Goal: Communication & Community: Answer question/provide support

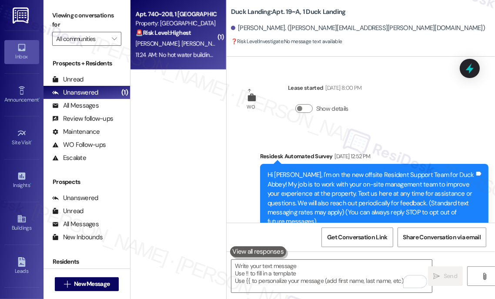
scroll to position [8287, 0]
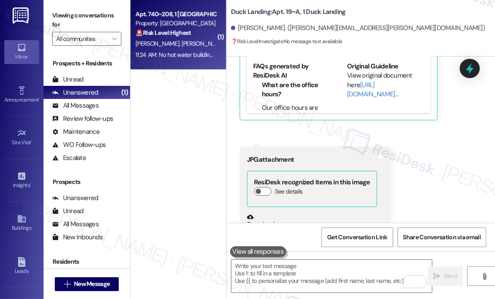
click at [176, 36] on strong "🚨 Risk Level: Highest" at bounding box center [163, 33] width 55 height 8
type textarea "Fetching suggested responses. Please feel free to read through the conversation…"
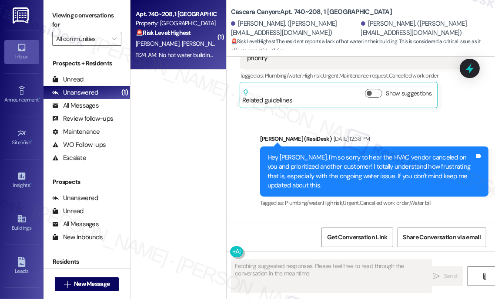
scroll to position [9813, 0]
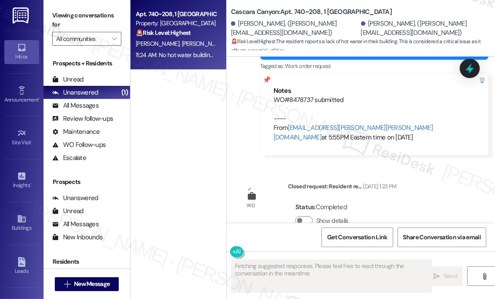
click at [298, 282] on div "No hot water building 740" at bounding box center [282, 286] width 70 height 9
click at [356, 264] on div "[PERSON_NAME] 11:24 AM" at bounding box center [314, 270] width 148 height 12
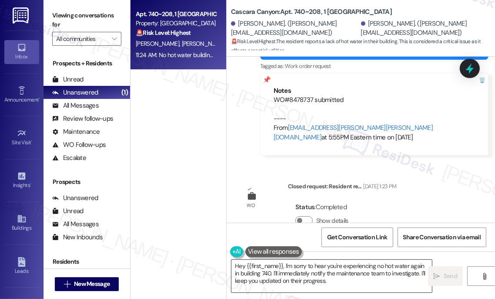
click at [240, 265] on textarea "Hey {{first_name}}, I'm sorry to hear you're experiencing no hot water again in…" at bounding box center [332, 275] width 201 height 33
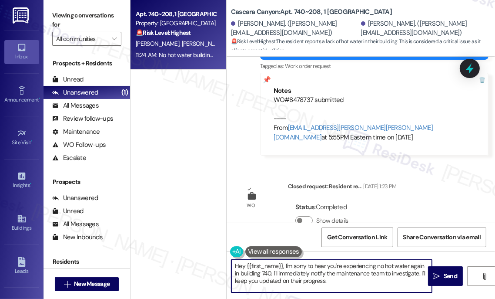
click at [240, 265] on textarea "Hey {{first_name}}, I'm sorry to hear you're experiencing no hot water again in…" at bounding box center [332, 275] width 201 height 33
drag, startPoint x: 280, startPoint y: 262, endPoint x: 426, endPoint y: 262, distance: 146.2
click at [426, 262] on textarea "Hi {{first_name}}, I'm sorry to hear you're experiencing no hot water again in …" at bounding box center [332, 275] width 201 height 33
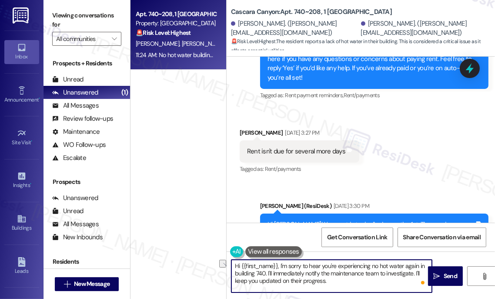
scroll to position [9021, 0]
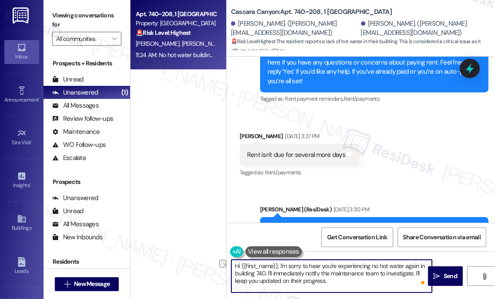
type textarea "Hi {{first_name}}, I'm sorry to hear you're experiencing no hot water again in …"
click at [337, 223] on div "Hi [PERSON_NAME]! Yes, rent is typically due on the 1st. The previous message w…" at bounding box center [371, 237] width 207 height 28
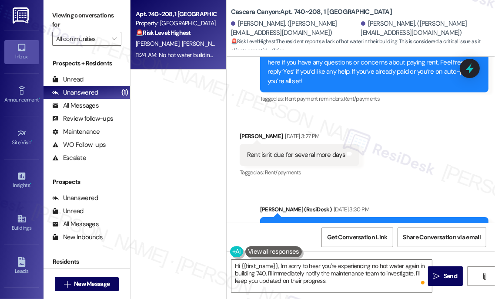
click at [337, 223] on div "Hi [PERSON_NAME]! Yes, rent is typically due on the 1st. The previous message w…" at bounding box center [371, 237] width 207 height 28
click at [380, 223] on div "Hi [PERSON_NAME]! Yes, rent is typically due on the 1st. The previous message w…" at bounding box center [371, 237] width 207 height 28
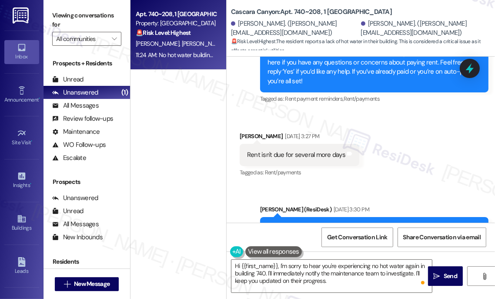
scroll to position [9219, 0]
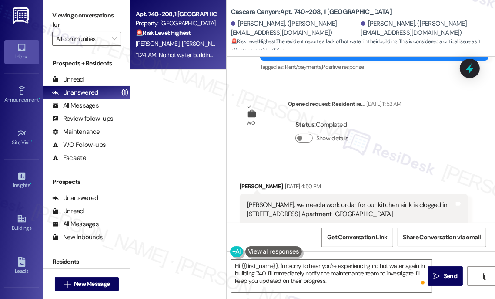
click at [296, 200] on div "[PERSON_NAME], we need a work order for our kitchen sink is clogged in [STREET_…" at bounding box center [350, 209] width 207 height 19
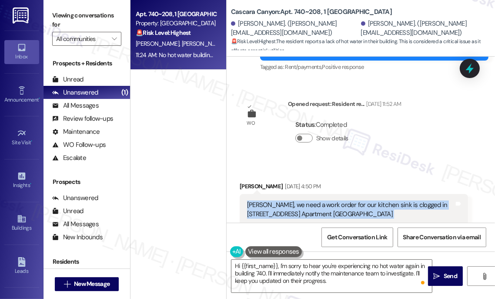
click at [296, 200] on div "[PERSON_NAME], we need a work order for our kitchen sink is clogged in [STREET_…" at bounding box center [350, 209] width 207 height 19
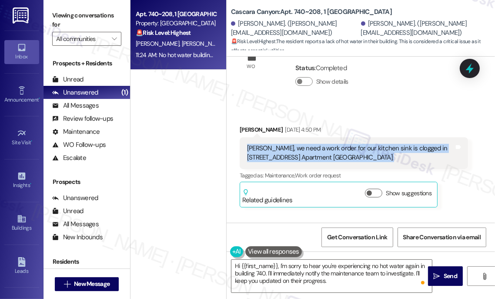
scroll to position [9457, 0]
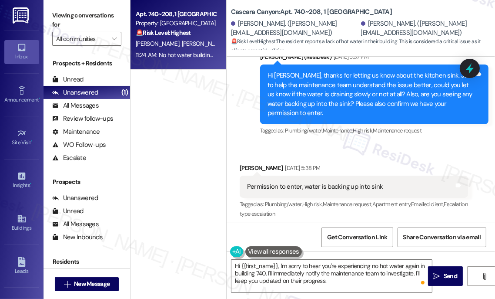
click at [327, 182] on div "Permission to enter, water is backing up into sink" at bounding box center [315, 186] width 136 height 9
click at [284, 175] on div "Permission to enter, water is backing up into sink Tags and notes" at bounding box center [354, 186] width 228 height 22
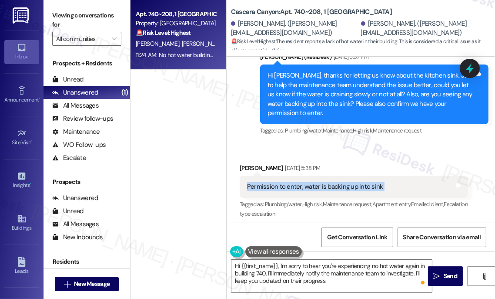
click at [284, 175] on div "Permission to enter, water is backing up into sink Tags and notes" at bounding box center [354, 186] width 228 height 22
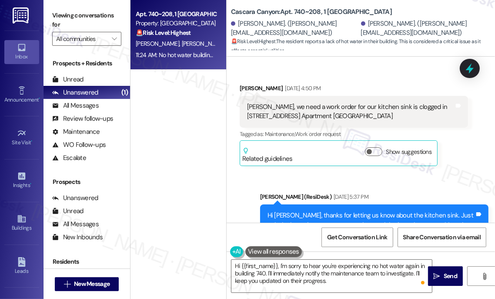
scroll to position [9219, 0]
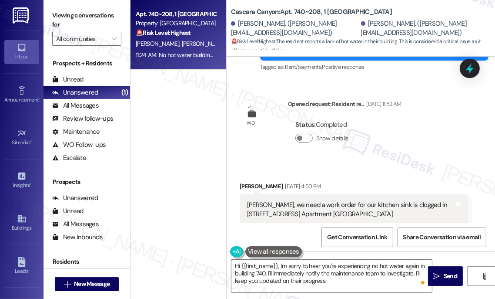
drag, startPoint x: 368, startPoint y: 158, endPoint x: 302, endPoint y: 74, distance: 106.4
click at [302, 93] on div "WO Opened request: Resident re... [DATE] 11:52 AM Status : Completed Show detai…" at bounding box center [320, 127] width 175 height 69
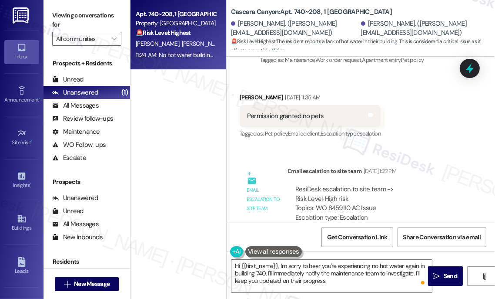
scroll to position [8507, 0]
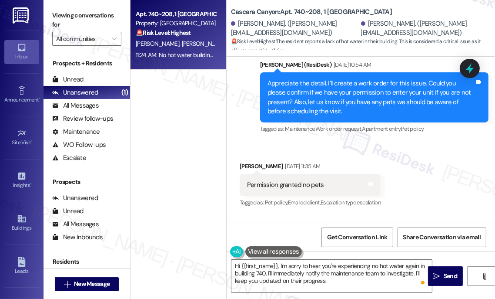
click at [333, 253] on div "ResiDesk escalation to site team -> Risk Level: High risk Topics: WO 8459110 AC…" at bounding box center [378, 271] width 165 height 37
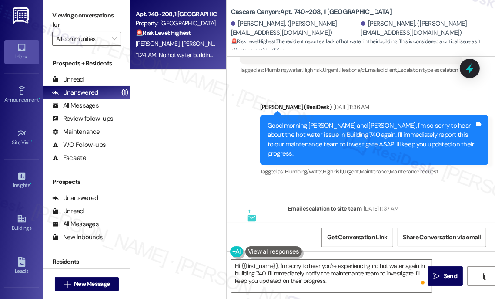
scroll to position [7367, 0]
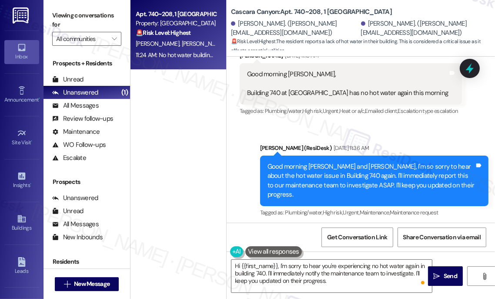
click at [311, 162] on div "Good morning [PERSON_NAME] and [PERSON_NAME], I'm so sorry to hear about the ho…" at bounding box center [371, 180] width 207 height 37
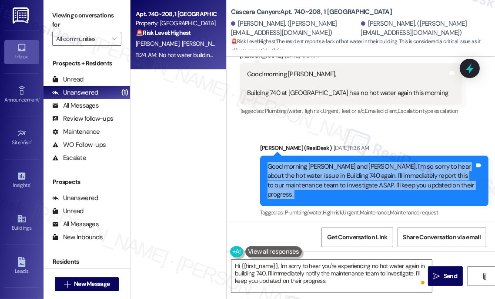
click at [311, 162] on div "Good morning [PERSON_NAME] and [PERSON_NAME], I'm so sorry to hear about the ho…" at bounding box center [371, 180] width 207 height 37
click at [378, 162] on div "Good morning [PERSON_NAME] and [PERSON_NAME], I'm so sorry to hear about the ho…" at bounding box center [371, 180] width 207 height 37
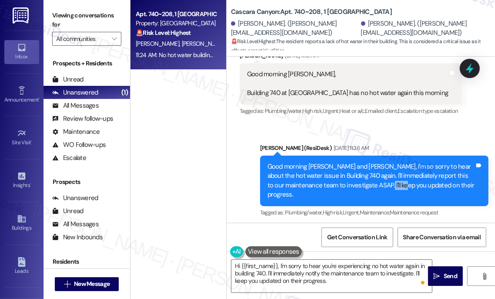
click at [378, 162] on div "Good morning [PERSON_NAME] and [PERSON_NAME], I'm so sorry to hear about the ho…" at bounding box center [371, 180] width 207 height 37
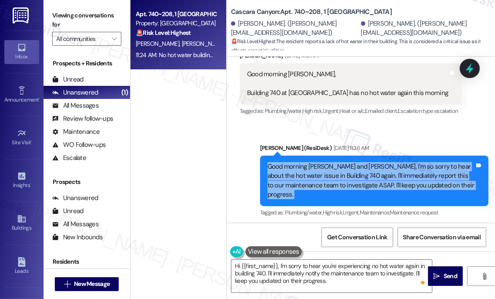
click at [378, 162] on div "Good morning [PERSON_NAME] and [PERSON_NAME], I'm so sorry to hear about the ho…" at bounding box center [371, 180] width 207 height 37
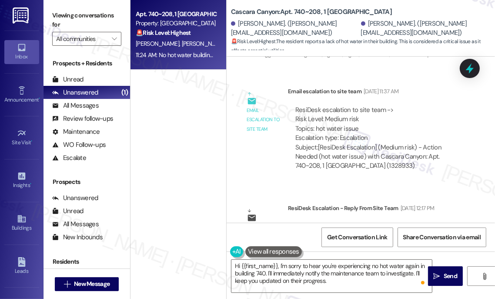
scroll to position [7407, 0]
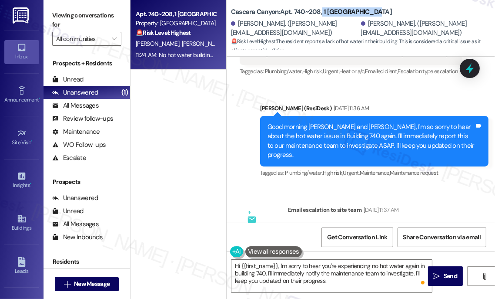
drag, startPoint x: 376, startPoint y: 10, endPoint x: 322, endPoint y: 12, distance: 54.9
click at [322, 12] on div "Cascara Canyon: Apt. 740~208, 1 [GEOGRAPHIC_DATA]" at bounding box center [318, 12] width 174 height 11
click at [393, 17] on div "Cascara Canyon: Apt. 740~208, 1 [GEOGRAPHIC_DATA]" at bounding box center [318, 12] width 174 height 11
drag, startPoint x: 386, startPoint y: 12, endPoint x: 322, endPoint y: 10, distance: 63.6
click at [322, 10] on div "Cascara Canyon: Apt. 740~208, 1 [GEOGRAPHIC_DATA]" at bounding box center [318, 12] width 174 height 11
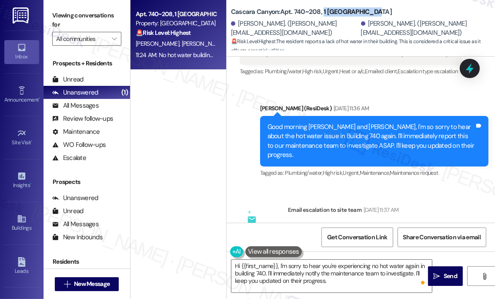
copy b "1 [GEOGRAPHIC_DATA]"
click at [61, 10] on label "Viewing conversations for" at bounding box center [86, 20] width 69 height 23
drag, startPoint x: 390, startPoint y: 9, endPoint x: 309, endPoint y: 8, distance: 81.0
click at [309, 8] on div "Cascara Canyon: Apt. 740~208, 1 [GEOGRAPHIC_DATA]" at bounding box center [318, 12] width 174 height 11
click at [296, 169] on span "Plumbing/water ," at bounding box center [304, 172] width 37 height 7
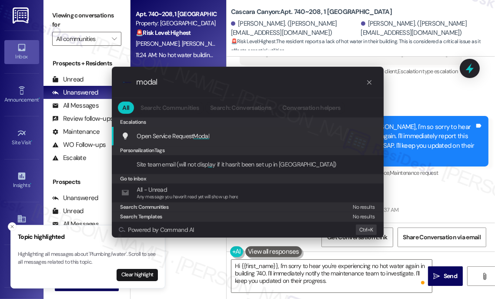
type input "modal"
click at [200, 135] on span "Modal" at bounding box center [202, 136] width 16 height 8
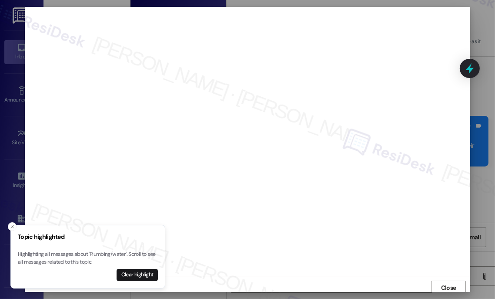
scroll to position [2, 0]
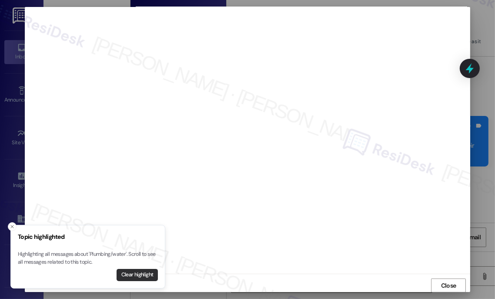
click at [129, 271] on button "Clear highlight" at bounding box center [137, 275] width 41 height 12
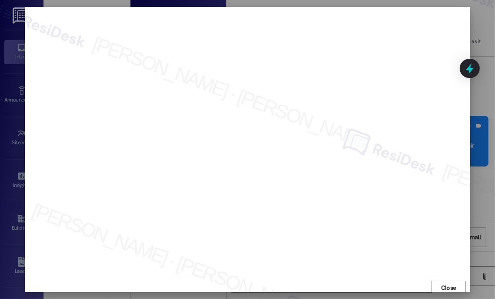
scroll to position [0, 0]
click at [441, 285] on span "Close" at bounding box center [448, 287] width 15 height 9
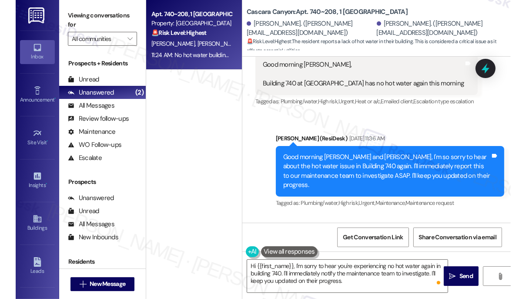
scroll to position [7328, 0]
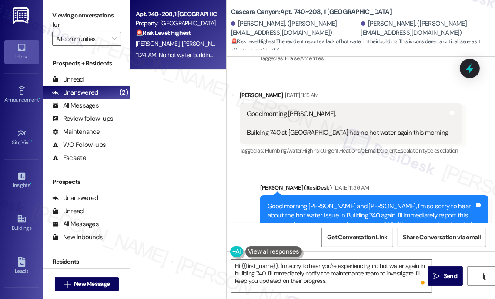
click at [321, 202] on div "Good morning [PERSON_NAME] and [PERSON_NAME], I'm so sorry to hear about the ho…" at bounding box center [371, 220] width 207 height 37
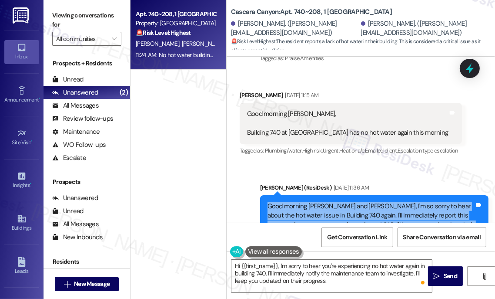
click at [321, 202] on div "Good morning [PERSON_NAME] and [PERSON_NAME], I'm so sorry to hear about the ho…" at bounding box center [371, 220] width 207 height 37
click at [393, 202] on div "Good morning [PERSON_NAME] and [PERSON_NAME], I'm so sorry to hear about the ho…" at bounding box center [371, 220] width 207 height 37
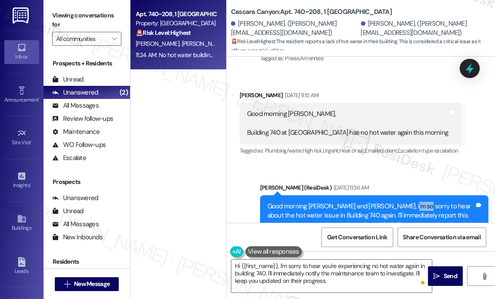
click at [393, 202] on div "Good morning [PERSON_NAME] and [PERSON_NAME], I'm so sorry to hear about the ho…" at bounding box center [371, 220] width 207 height 37
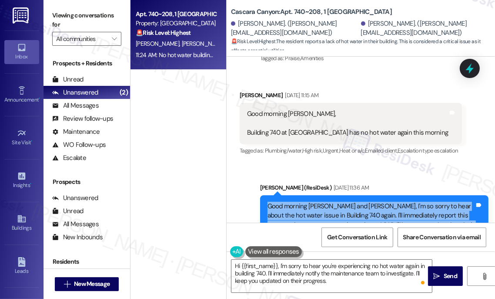
click at [393, 202] on div "Good morning [PERSON_NAME] and [PERSON_NAME], I'm so sorry to hear about the ho…" at bounding box center [371, 220] width 207 height 37
click at [332, 202] on div "Good morning [PERSON_NAME] and [PERSON_NAME], I'm so sorry to hear about the ho…" at bounding box center [371, 220] width 207 height 37
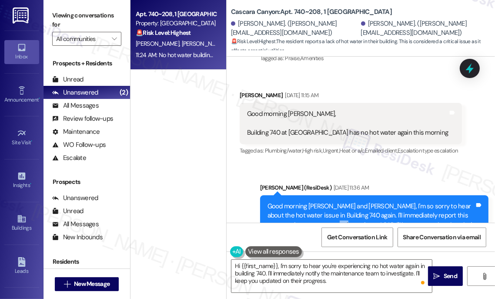
click at [332, 202] on div "Good morning [PERSON_NAME] and [PERSON_NAME], I'm so sorry to hear about the ho…" at bounding box center [371, 220] width 207 height 37
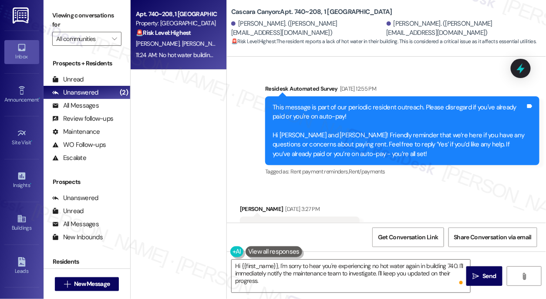
scroll to position [9458, 0]
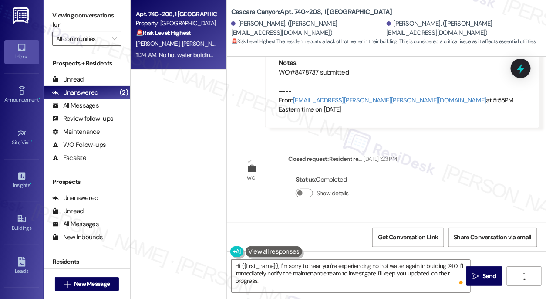
click at [291, 255] on div "No hot water building 740" at bounding box center [282, 259] width 70 height 9
click at [257, 272] on textarea "Hi {{first_name}}, I'm sorry to hear you're experiencing no hot water again in …" at bounding box center [351, 275] width 239 height 33
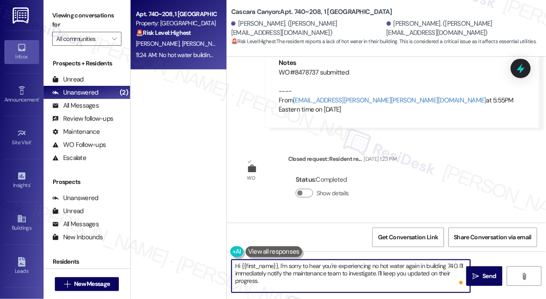
click at [257, 272] on textarea "Hi {{first_name}}, I'm sorry to hear you're experiencing no hot water again in …" at bounding box center [351, 275] width 239 height 33
click at [329, 272] on textarea "Hi {{first_name}}, I'm sorry to hear you're experiencing no hot water again in …" at bounding box center [351, 275] width 239 height 33
click at [317, 248] on div "No hot water building 740 Tags and notes" at bounding box center [314, 259] width 148 height 22
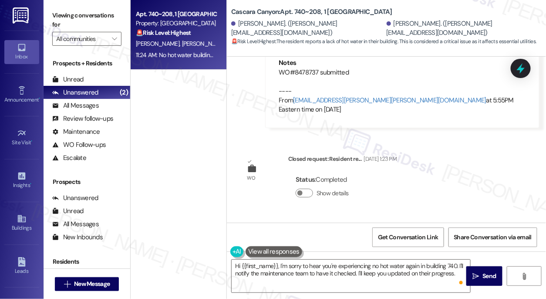
click at [298, 255] on div "No hot water building 740" at bounding box center [282, 259] width 70 height 9
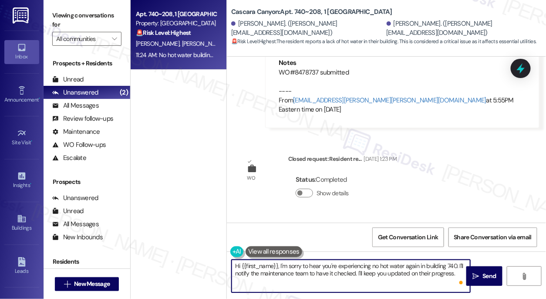
click at [366, 268] on textarea "Hi {{first_name}}, I'm sorry to hear you're experiencing no hot water again in …" at bounding box center [351, 275] width 239 height 33
click at [455, 269] on textarea "Hi {{first_name}}, I'm sorry to hear you're experiencing no hot water again in …" at bounding box center [351, 275] width 239 height 33
click at [296, 263] on textarea "Hi {{first_name}}, I'm sorry to hear you're experiencing no hot water again in …" at bounding box center [351, 275] width 239 height 33
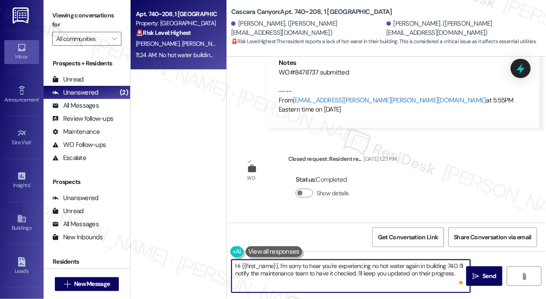
click at [296, 263] on textarea "Hi {{first_name}}, I'm sorry to hear you're experiencing no hot water again in …" at bounding box center [351, 275] width 239 height 33
click at [253, 236] on div "[PERSON_NAME] 11:24 AM" at bounding box center [314, 242] width 148 height 12
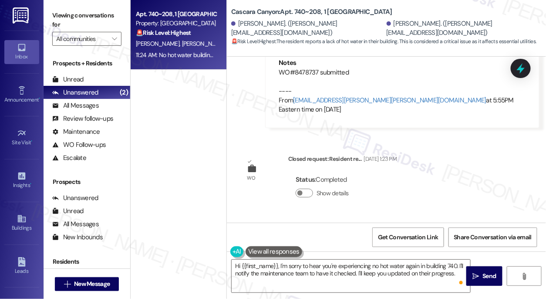
click at [253, 236] on div "[PERSON_NAME] 11:24 AM" at bounding box center [314, 242] width 148 height 12
click at [249, 248] on div "No hot water building 740 Tags and notes" at bounding box center [314, 259] width 148 height 22
click at [245, 236] on div "[PERSON_NAME] 11:24 AM" at bounding box center [314, 242] width 148 height 12
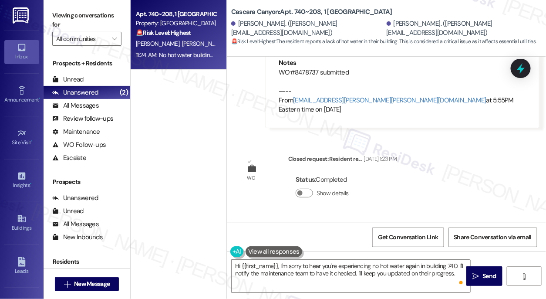
copy div "[PERSON_NAME]"
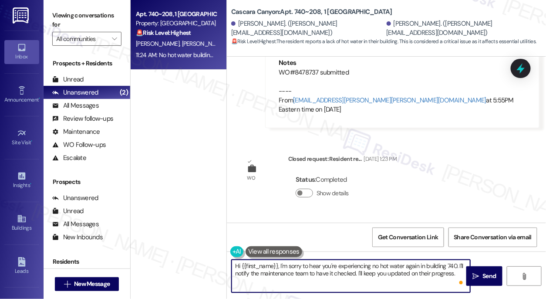
drag, startPoint x: 242, startPoint y: 264, endPoint x: 279, endPoint y: 260, distance: 37.2
click at [279, 260] on textarea "Hi {{first_name}}, I'm sorry to hear you're experiencing no hot water again in …" at bounding box center [351, 275] width 239 height 33
paste textarea "[PERSON_NAME]"
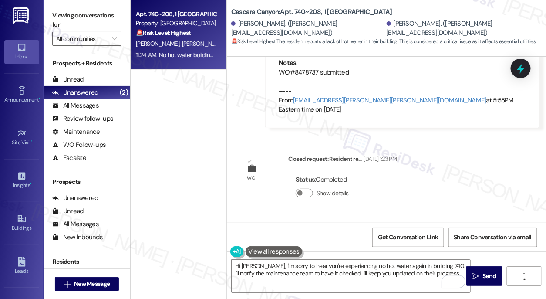
click at [454, 217] on div "Received via SMS [PERSON_NAME] 11:24 AM No hot water building 740 Tags and note…" at bounding box center [386, 254] width 319 height 74
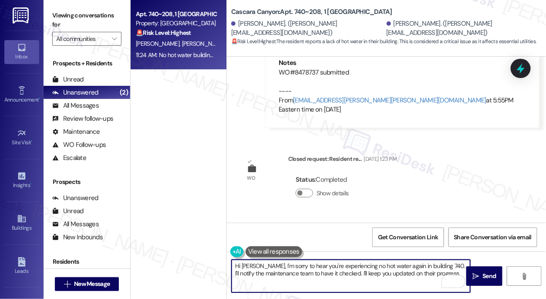
click at [321, 263] on textarea "Hi [PERSON_NAME], I'm sorry to hear you're experiencing no hot water again in b…" at bounding box center [351, 275] width 239 height 33
click at [406, 266] on textarea "Hi [PERSON_NAME], I'm sorry to hear you're experiencing no hot water again in b…" at bounding box center [351, 275] width 239 height 33
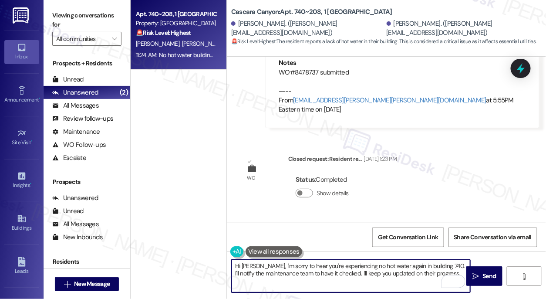
click at [406, 266] on textarea "Hi [PERSON_NAME], I'm sorry to hear you're experiencing no hot water again in b…" at bounding box center [351, 275] width 239 height 33
click at [268, 273] on textarea "Hi [PERSON_NAME], I'm sorry to hear you're experiencing no hot water again in b…" at bounding box center [351, 275] width 239 height 33
drag, startPoint x: 415, startPoint y: 276, endPoint x: 336, endPoint y: 275, distance: 79.2
click at [336, 275] on textarea "Hi [PERSON_NAME], I'm sorry to hear you're experiencing no hot water again in b…" at bounding box center [351, 275] width 239 height 33
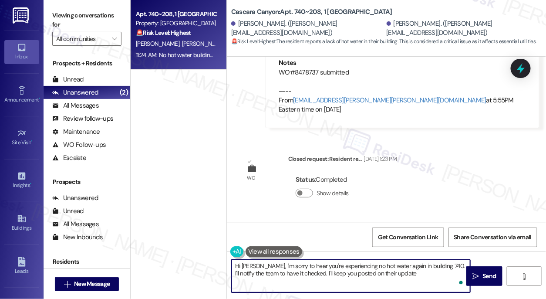
type textarea "Hi [PERSON_NAME], I'm sorry to hear you're experiencing no hot water again in b…"
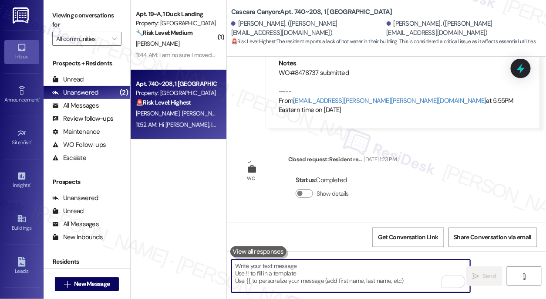
scroll to position [9528, 0]
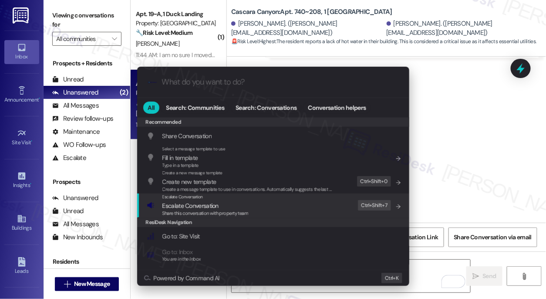
click at [222, 202] on span "Escalate Conversation" at bounding box center [205, 206] width 86 height 10
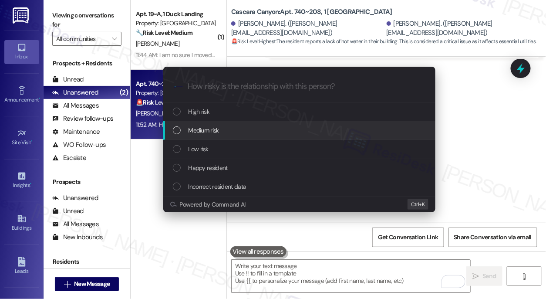
click at [214, 128] on span "Medium risk" at bounding box center [203, 130] width 30 height 10
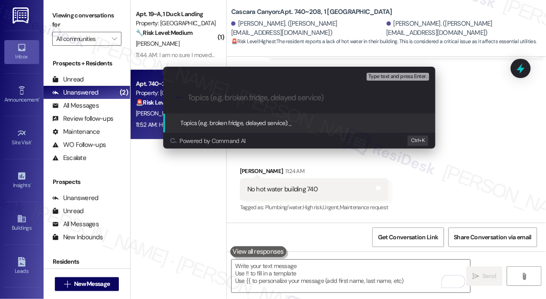
type input "n"
type input "Follow up on Hot water issue"
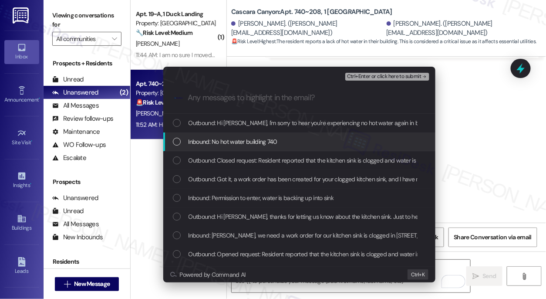
click at [217, 136] on div "Inbound: No hot water building 740" at bounding box center [299, 141] width 272 height 19
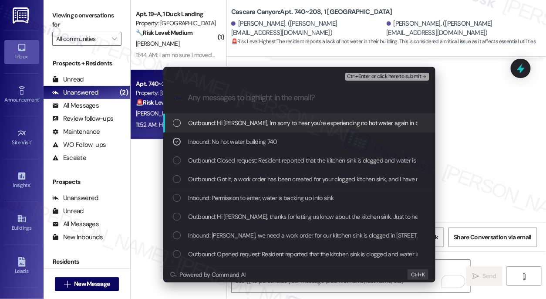
click at [376, 76] on span "Ctrl+Enter or click here to submit" at bounding box center [384, 77] width 74 height 6
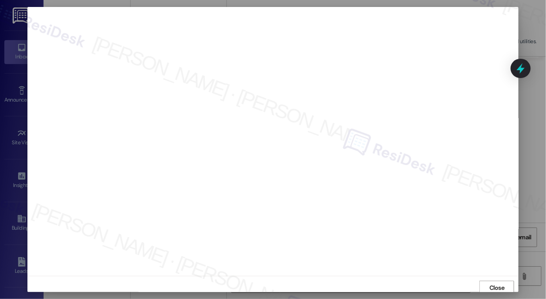
scroll to position [2, 0]
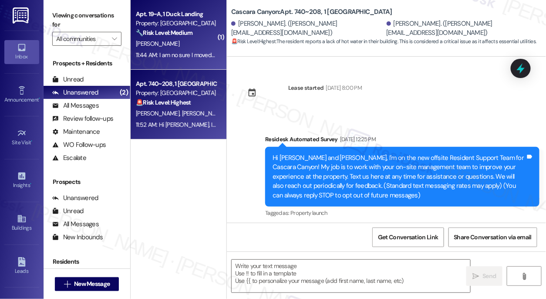
click at [185, 43] on div "[PERSON_NAME]" at bounding box center [176, 43] width 82 height 11
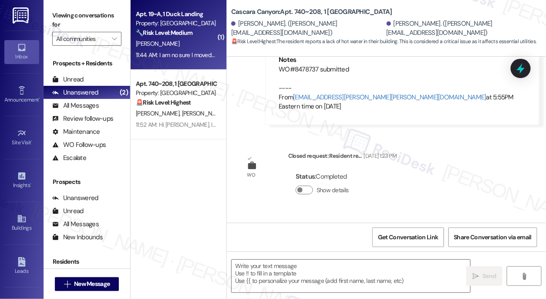
scroll to position [9458, 0]
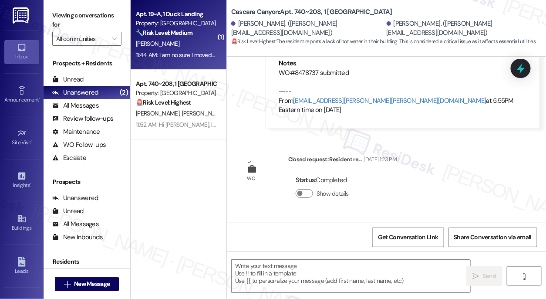
type textarea "Fetching suggested responses. Please feel free to read through the conversation…"
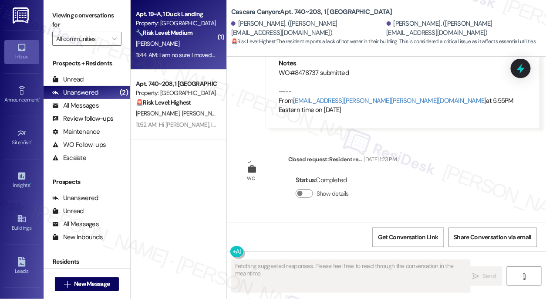
click at [191, 47] on div "[PERSON_NAME]" at bounding box center [176, 43] width 82 height 11
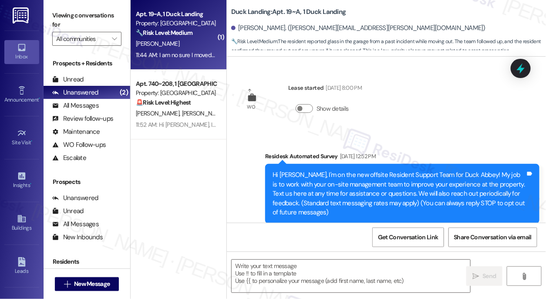
scroll to position [8152, 0]
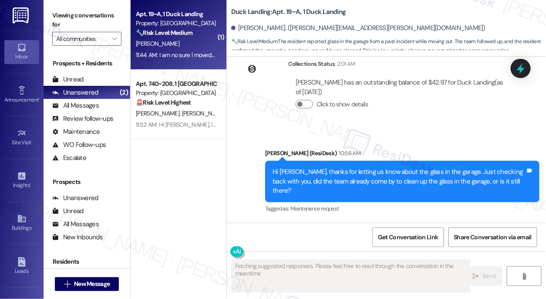
click at [333, 259] on div "I am no sure I moved our last night so it was still there [DATE]" at bounding box center [330, 263] width 166 height 9
click at [334, 259] on div "I am no sure I moved our last night so it was still there [DATE]" at bounding box center [330, 263] width 166 height 9
click at [329, 167] on div "Hi [PERSON_NAME], thanks for letting us know about the glass in the garage. Jus…" at bounding box center [398, 181] width 253 height 28
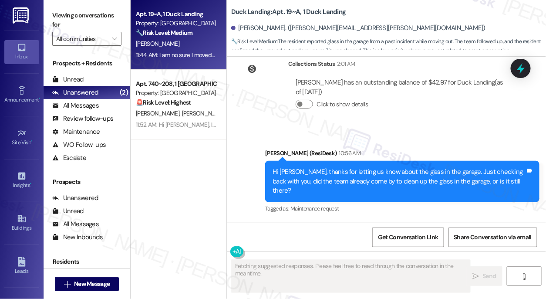
click at [413, 167] on div "Hi [PERSON_NAME], thanks for letting us know about the glass in the garage. Jus…" at bounding box center [398, 181] width 253 height 28
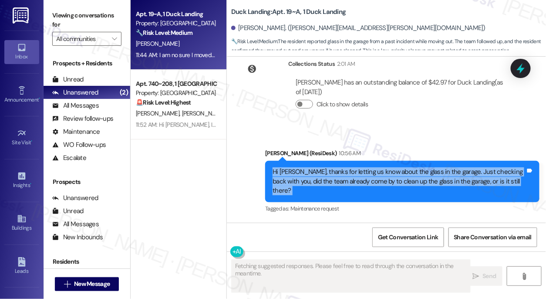
click at [413, 167] on div "Hi [PERSON_NAME], thanks for letting us know about the glass in the garage. Jus…" at bounding box center [398, 181] width 253 height 28
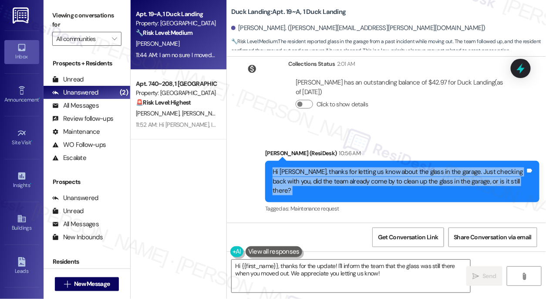
click at [387, 167] on div "Hi [PERSON_NAME], thanks for letting us know about the glass in the garage. Jus…" at bounding box center [398, 181] width 253 height 28
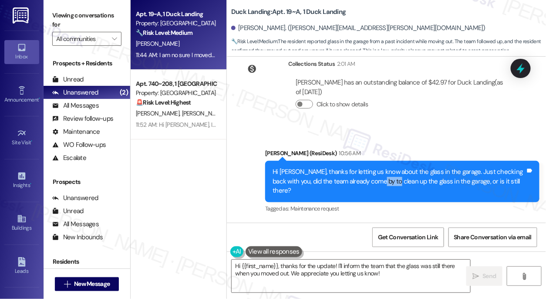
click at [387, 167] on div "Hi [PERSON_NAME], thanks for letting us know about the glass in the garage. Jus…" at bounding box center [398, 181] width 253 height 28
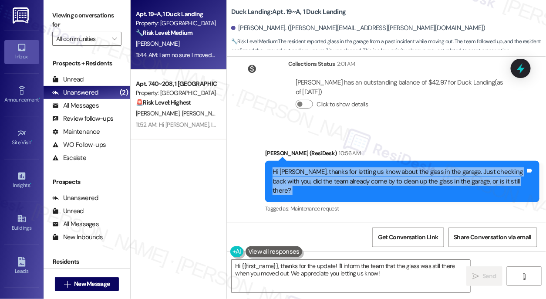
click at [387, 167] on div "Hi [PERSON_NAME], thanks for letting us know about the glass in the garage. Jus…" at bounding box center [398, 181] width 253 height 28
click at [316, 263] on textarea "Hi {{first_name}}, thanks for the update! I'll inform the team that the glass w…" at bounding box center [351, 275] width 239 height 33
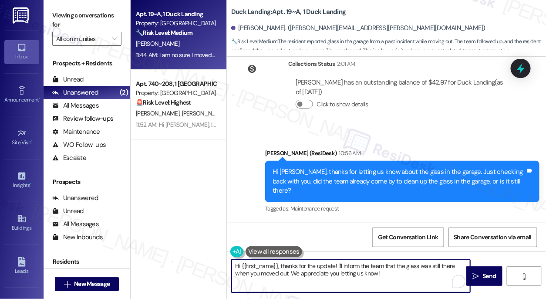
click at [317, 263] on textarea "Hi {{first_name}}, thanks for the update! I'll inform the team that the glass w…" at bounding box center [351, 275] width 239 height 33
click at [331, 269] on textarea "Hi {{first_name}}, thanks for the update! I'll inform the team that the glass w…" at bounding box center [351, 275] width 239 height 33
click at [327, 253] on div "I am no sure I moved our last night so it was still there [DATE] Tags and notes" at bounding box center [333, 264] width 187 height 22
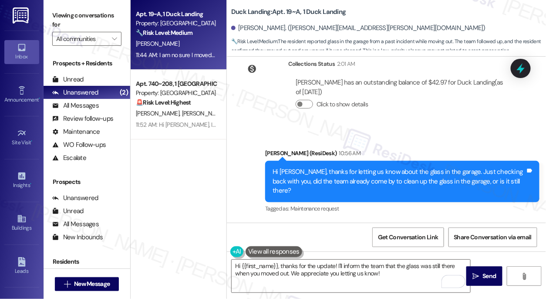
click at [327, 253] on div "I am no sure I moved our last night so it was still there [DATE] Tags and notes" at bounding box center [333, 264] width 187 height 22
click at [349, 161] on div "Hi [PERSON_NAME], thanks for letting us know about the glass in the garage. Jus…" at bounding box center [402, 181] width 274 height 41
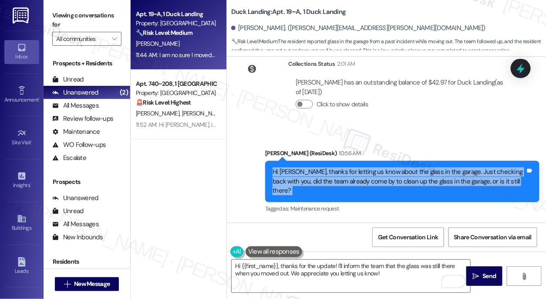
click at [349, 161] on div "Hi [PERSON_NAME], thanks for letting us know about the glass in the garage. Jus…" at bounding box center [402, 181] width 274 height 41
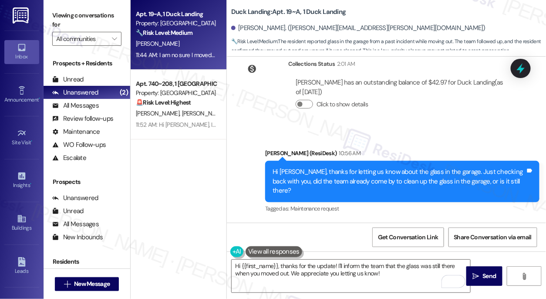
click at [337, 259] on div "I am no sure I moved our last night so it was still there [DATE]" at bounding box center [330, 263] width 166 height 9
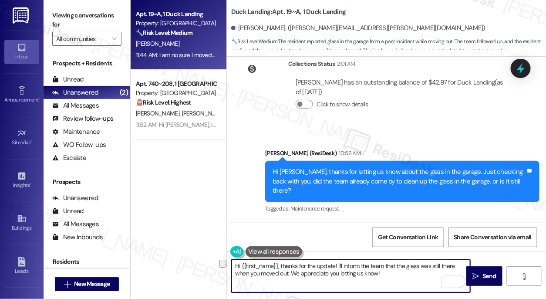
drag, startPoint x: 336, startPoint y: 261, endPoint x: 226, endPoint y: 255, distance: 110.7
click at [226, 255] on div "Apt. 19~A, 1 Duck Landing Property: Duck Landing 🔧 Risk Level: Medium The resid…" at bounding box center [338, 149] width 415 height 299
type textarea "Got it. I'll go ahead and inform the team that the glass was still there when y…"
click at [318, 273] on textarea "Got it. I'll go ahead and inform the team that the glass was still there when y…" at bounding box center [351, 275] width 239 height 33
drag, startPoint x: 354, startPoint y: 272, endPoint x: 332, endPoint y: 182, distance: 93.2
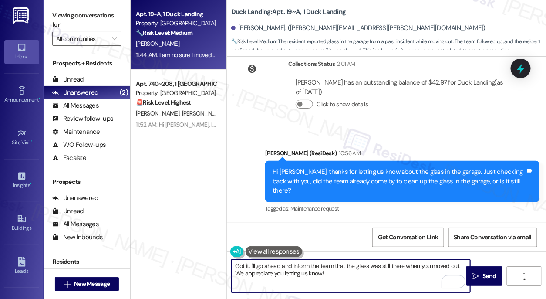
click at [354, 272] on textarea "Got it. I'll go ahead and inform the team that the glass was still there when y…" at bounding box center [351, 275] width 239 height 33
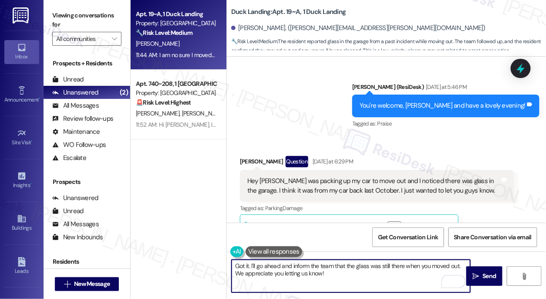
scroll to position [7717, 0]
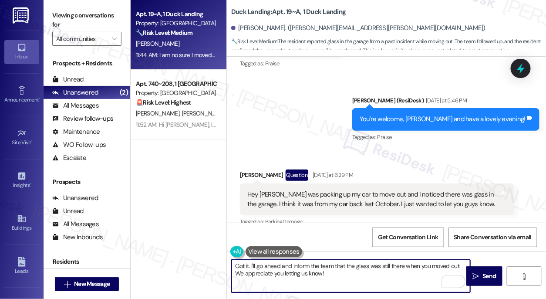
click at [322, 190] on div "Hey [PERSON_NAME] was packing up my car to move out and I noticed there was gla…" at bounding box center [373, 199] width 253 height 19
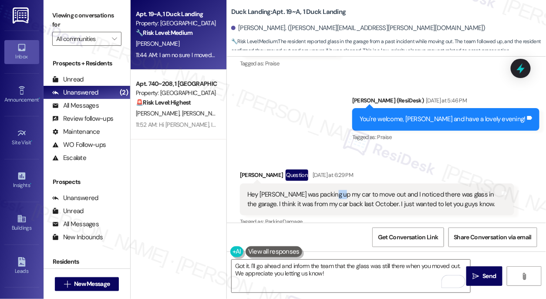
click at [322, 190] on div "Hey [PERSON_NAME] was packing up my car to move out and I noticed there was gla…" at bounding box center [373, 199] width 253 height 19
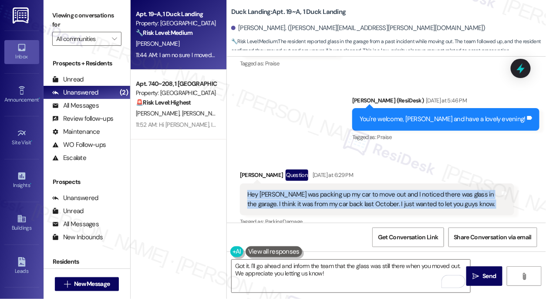
click at [322, 190] on div "Hey [PERSON_NAME] was packing up my car to move out and I noticed there was gla…" at bounding box center [373, 199] width 253 height 19
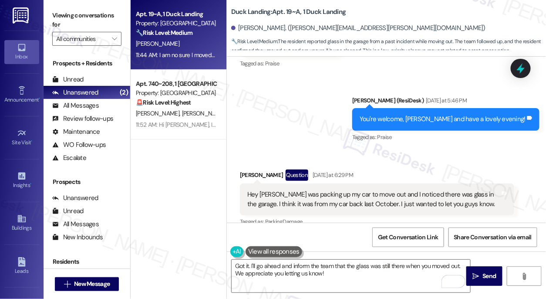
click at [330, 81] on div "Sent via SMS [PERSON_NAME] (ResiDesk) [DATE] at 5:46 PM You're welcome, [PERSON…" at bounding box center [386, 113] width 319 height 74
click at [422, 190] on div "Hey [PERSON_NAME] was packing up my car to move out and I noticed there was gla…" at bounding box center [373, 199] width 253 height 19
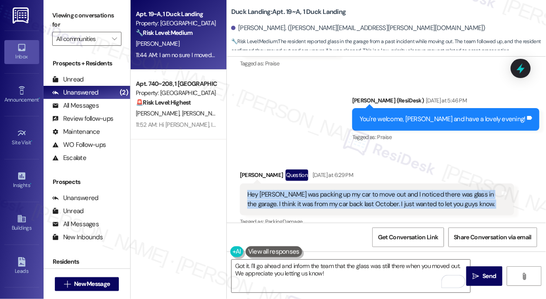
click at [422, 190] on div "Hey [PERSON_NAME] was packing up my car to move out and I noticed there was gla…" at bounding box center [373, 199] width 253 height 19
click at [346, 190] on div "Hey [PERSON_NAME] was packing up my car to move out and I noticed there was gla…" at bounding box center [373, 199] width 253 height 19
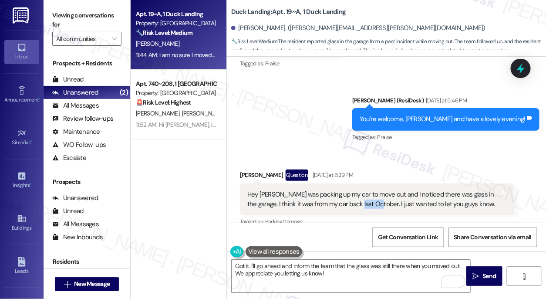
click at [346, 190] on div "Hey [PERSON_NAME] was packing up my car to move out and I noticed there was gla…" at bounding box center [373, 199] width 253 height 19
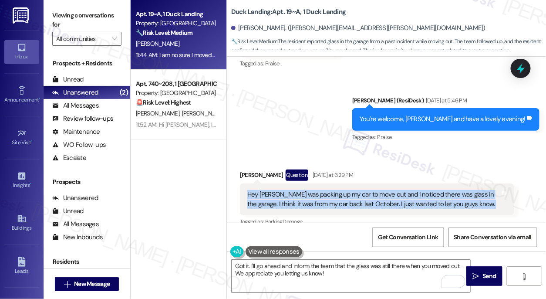
click at [346, 190] on div "Hey [PERSON_NAME] was packing up my car to move out and I noticed there was gla…" at bounding box center [373, 199] width 253 height 19
click at [403, 190] on div "Hey [PERSON_NAME] was packing up my car to move out and I noticed there was gla…" at bounding box center [373, 199] width 253 height 19
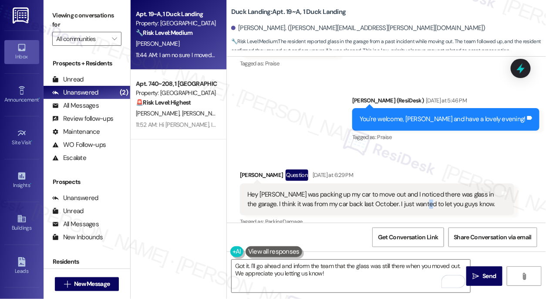
click at [403, 190] on div "Hey [PERSON_NAME] was packing up my car to move out and I noticed there was gla…" at bounding box center [373, 199] width 253 height 19
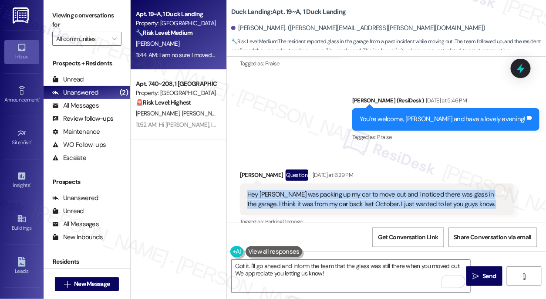
click at [403, 190] on div "Hey [PERSON_NAME] was packing up my car to move out and I noticed there was gla…" at bounding box center [373, 199] width 253 height 19
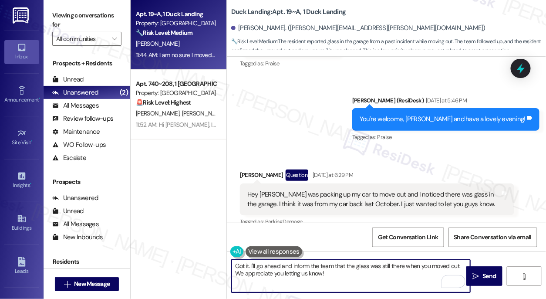
click at [333, 273] on textarea "Got it. I'll go ahead and inform the team that the glass was still there when y…" at bounding box center [351, 275] width 239 height 33
drag, startPoint x: 344, startPoint y: 273, endPoint x: 261, endPoint y: 272, distance: 83.1
click at [261, 272] on textarea "Got it. I'll go ahead and inform the team that the glass was still there when y…" at bounding box center [351, 275] width 239 height 33
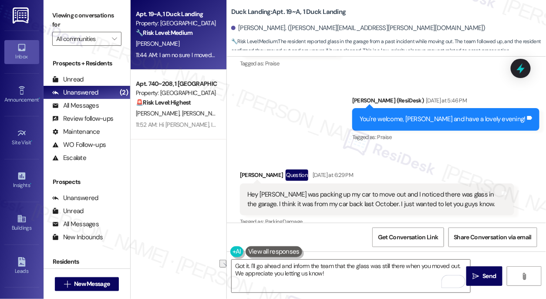
click at [276, 98] on div "Sent via SMS [PERSON_NAME] (ResiDesk) [DATE] at 5:46 PM You're welcome, [PERSON…" at bounding box center [386, 113] width 319 height 74
click at [267, 11] on b "Duck Landing: Apt. 19~A, 1 Duck Landing" at bounding box center [288, 11] width 115 height 9
click at [269, 260] on textarea "Got it. I'll go ahead and inform the team that the glass was still there when y…" at bounding box center [351, 275] width 239 height 33
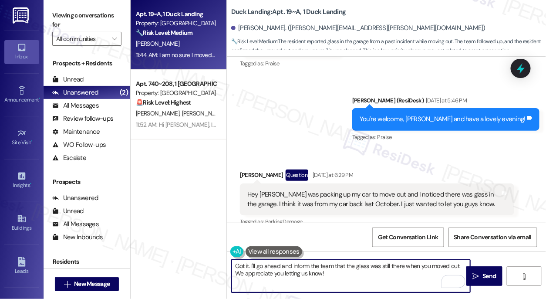
click at [269, 260] on textarea "Got it. I'll go ahead and inform the team that the glass was still there when y…" at bounding box center [351, 275] width 239 height 33
click at [295, 183] on div "Hey [PERSON_NAME] was packing up my car to move out and I noticed there was gla…" at bounding box center [377, 199] width 274 height 32
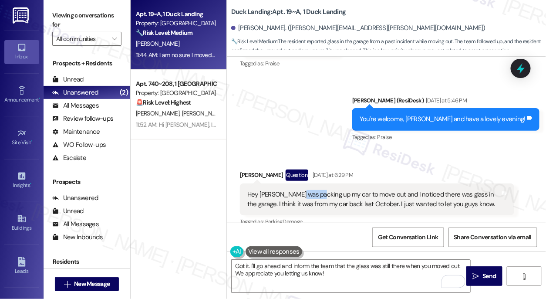
click at [295, 183] on div "Hey [PERSON_NAME] was packing up my car to move out and I noticed there was gla…" at bounding box center [377, 199] width 274 height 32
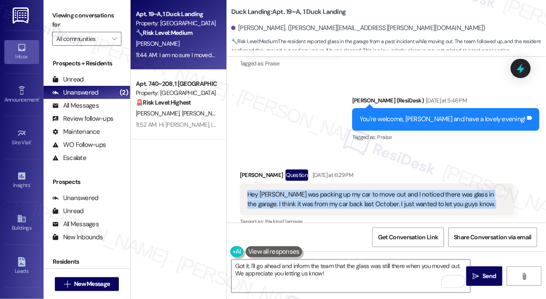
click at [295, 183] on div "Hey [PERSON_NAME] was packing up my car to move out and I noticed there was gla…" at bounding box center [377, 199] width 274 height 32
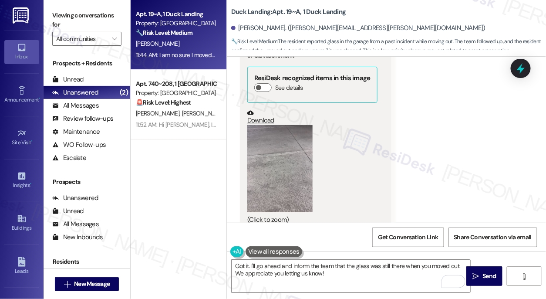
scroll to position [8152, 0]
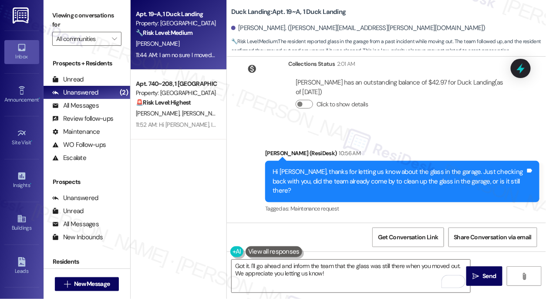
click at [317, 253] on div "I am no sure I moved our last night so it was still there [DATE] Tags and notes" at bounding box center [333, 264] width 187 height 22
click at [316, 259] on div "I am no sure I moved our last night so it was still there [DATE]" at bounding box center [330, 263] width 166 height 9
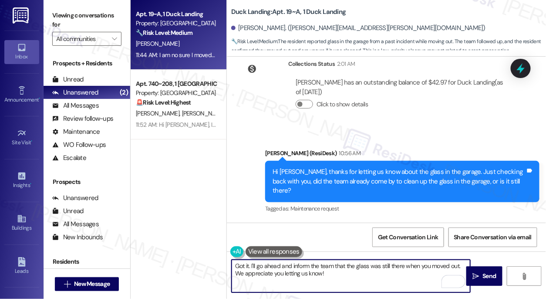
click at [287, 268] on textarea "Got it. I'll go ahead and inform the team that the glass was still there when y…" at bounding box center [351, 275] width 239 height 33
drag, startPoint x: 287, startPoint y: 268, endPoint x: 315, endPoint y: 272, distance: 28.2
click at [287, 268] on textarea "Got it. I'll go ahead and inform the team that the glass was still there when y…" at bounding box center [351, 275] width 239 height 33
click at [350, 279] on textarea "Got it. I'll go ahead and inform the team that the glass was still there when y…" at bounding box center [351, 275] width 239 height 33
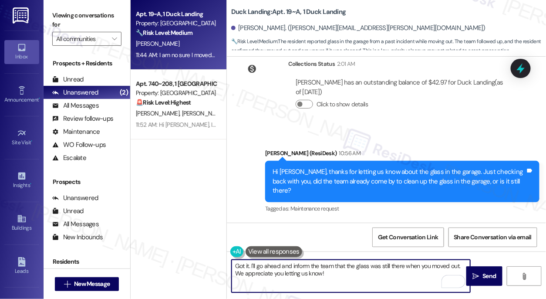
click at [366, 272] on textarea "Got it. I'll go ahead and inform the team that the glass was still there when y…" at bounding box center [351, 275] width 239 height 33
drag, startPoint x: 293, startPoint y: 270, endPoint x: 237, endPoint y: 271, distance: 56.2
click at [237, 271] on textarea "Got it. I'll go ahead and inform the team that the glass was still there when y…" at bounding box center [351, 275] width 239 height 33
click at [357, 269] on textarea "Got it. I'll go ahead and inform the team that the glass was still there when y…" at bounding box center [351, 275] width 239 height 33
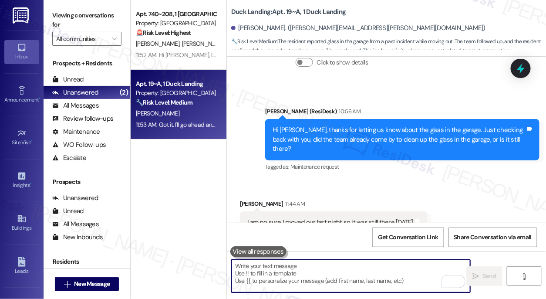
scroll to position [8223, 0]
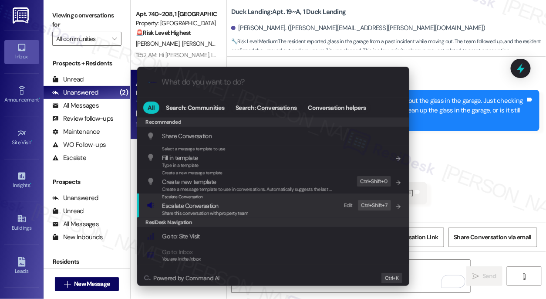
click at [243, 210] on span "Share this conversation with property team" at bounding box center [205, 213] width 86 height 6
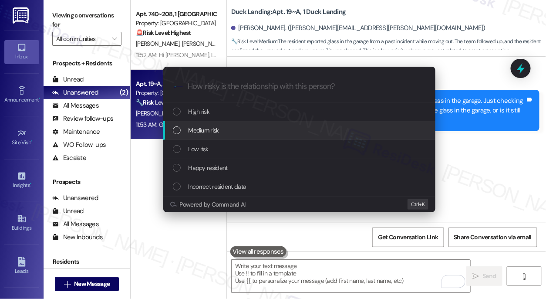
click at [222, 125] on div "Medium risk" at bounding box center [300, 130] width 255 height 10
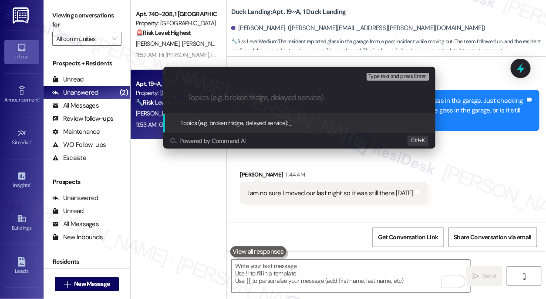
click at [454, 121] on div "Escalate Conversation Medium risk Topics (e.g. broken fridge, delayed service) …" at bounding box center [273, 149] width 546 height 299
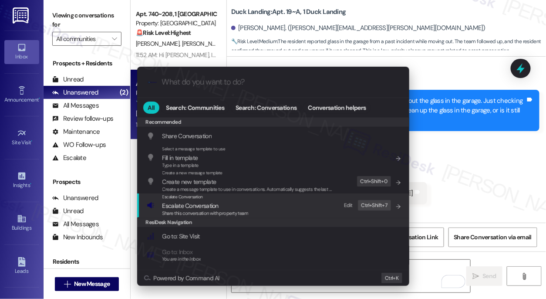
click at [224, 207] on span "Escalate Conversation" at bounding box center [205, 206] width 86 height 10
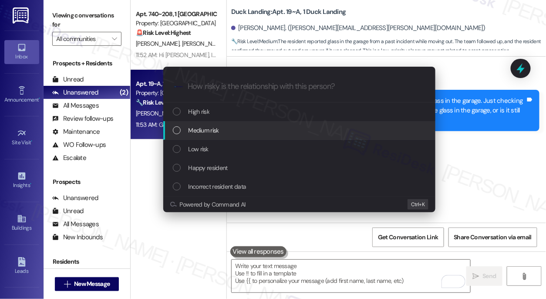
click at [231, 134] on div "Medium risk" at bounding box center [300, 130] width 255 height 10
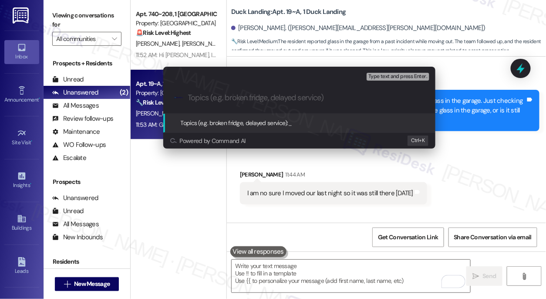
click at [466, 126] on div "Escalate Conversation Medium risk Topics (e.g. broken fridge, delayed service) …" at bounding box center [273, 149] width 546 height 299
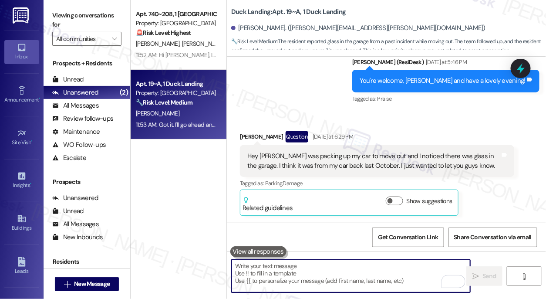
scroll to position [7708, 0]
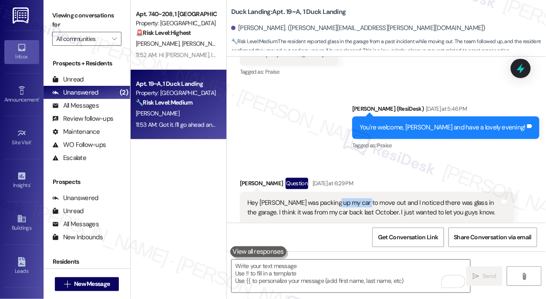
drag, startPoint x: 327, startPoint y: 151, endPoint x: 378, endPoint y: 151, distance: 50.9
click at [377, 198] on div "Hey [PERSON_NAME] was packing up my car to move out and I noticed there was gla…" at bounding box center [373, 207] width 253 height 19
click at [378, 198] on div "Hey [PERSON_NAME] was packing up my car to move out and I noticed there was gla…" at bounding box center [373, 207] width 253 height 19
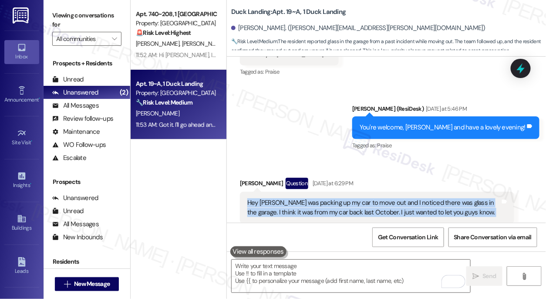
click at [378, 198] on div "Hey [PERSON_NAME] was packing up my car to move out and I noticed there was gla…" at bounding box center [373, 207] width 253 height 19
copy div "Hey [PERSON_NAME] was packing up my car to move out and I noticed there was gla…"
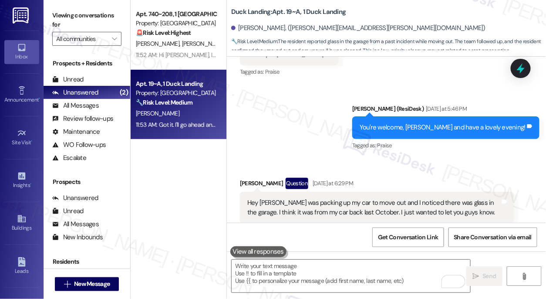
click at [51, 16] on div "Viewing conversations for All communities " at bounding box center [87, 27] width 87 height 54
click at [364, 198] on div "Hey [PERSON_NAME] was packing up my car to move out and I noticed there was gla…" at bounding box center [373, 207] width 253 height 19
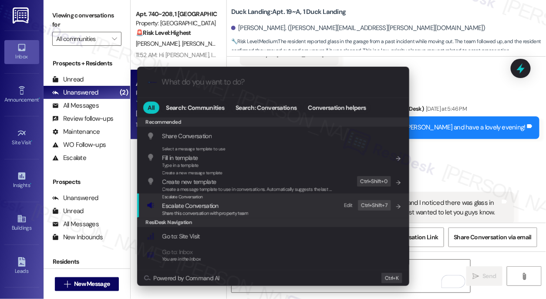
click at [235, 214] on span "Share this conversation with property team" at bounding box center [205, 213] width 86 height 6
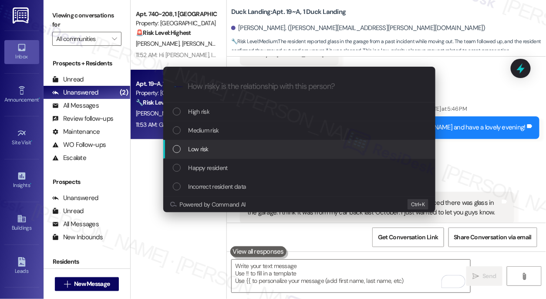
click at [197, 151] on span "Low risk" at bounding box center [198, 149] width 20 height 10
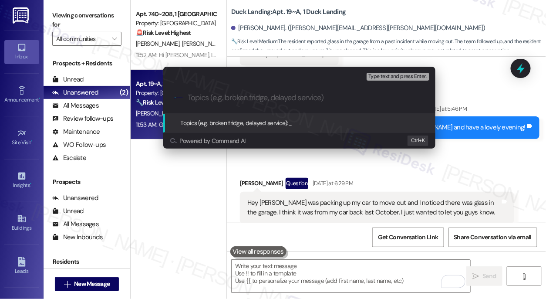
paste input "Glass in Garage During Move-Out"
type input "Glass in Garage During Move-Out"
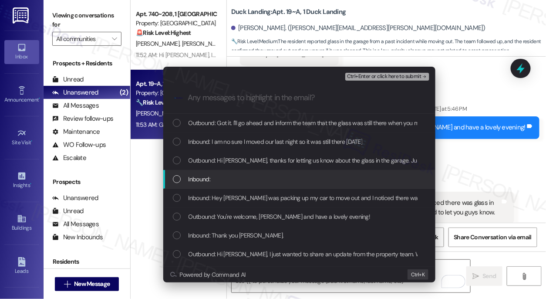
click at [237, 178] on div "Inbound:" at bounding box center [300, 179] width 255 height 10
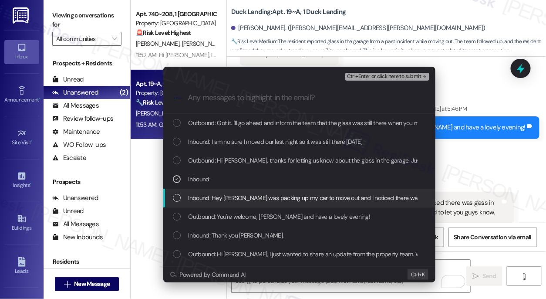
click at [241, 203] on div "Inbound: Hey [PERSON_NAME] was packing up my car to move out and I noticed ther…" at bounding box center [299, 197] width 272 height 19
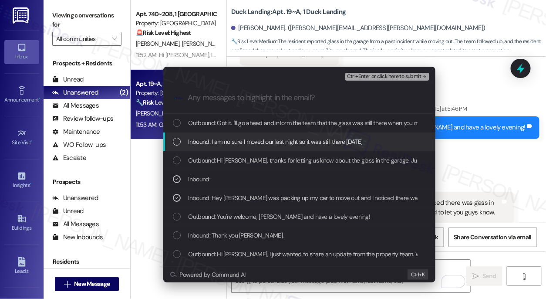
click at [380, 78] on span "Ctrl+Enter or click here to submit" at bounding box center [384, 77] width 74 height 6
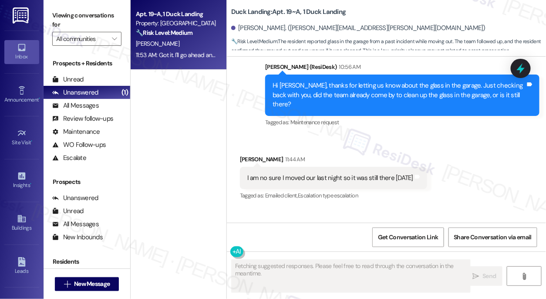
scroll to position [8248, 0]
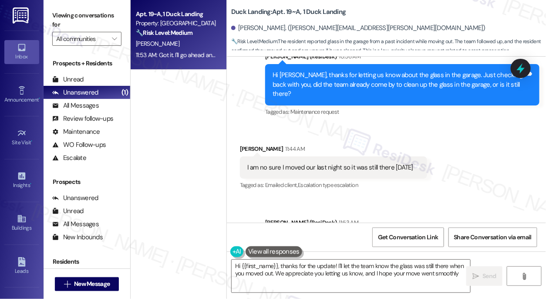
type textarea "Hi {{first_name}}, thanks for the update! I'll let the team know the glass was …"
